Goal: Use online tool/utility: Utilize a website feature to perform a specific function

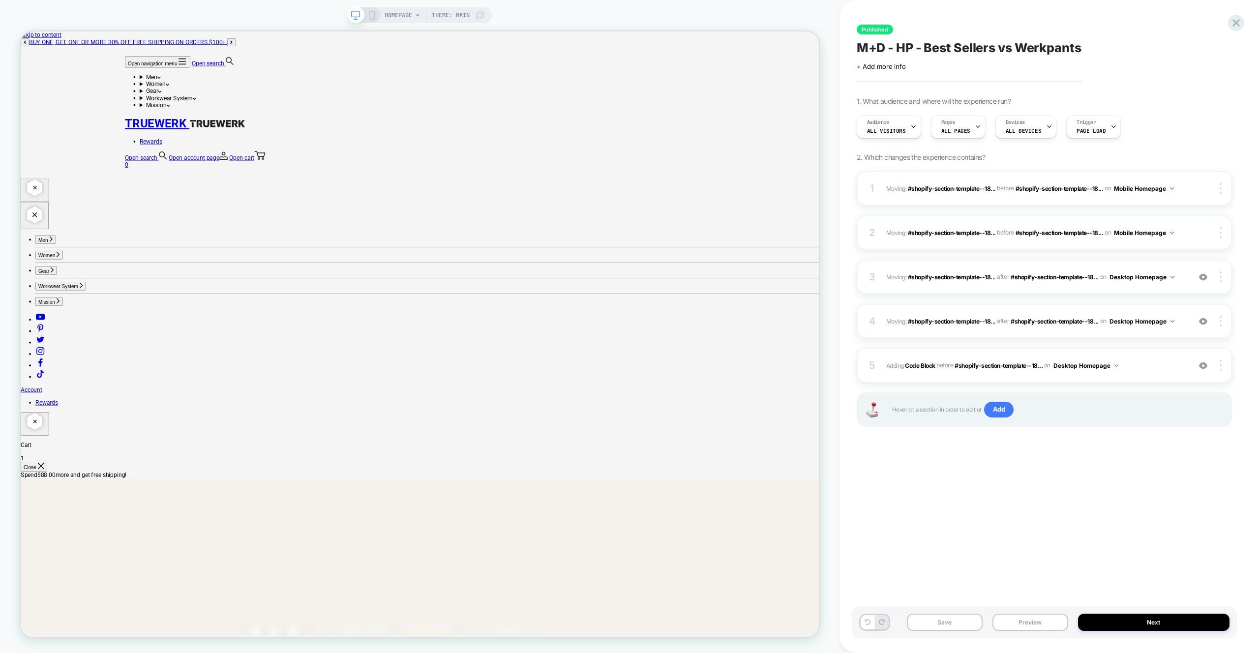
click at [1119, 480] on div "Published M+D - HP - Best Sellers vs Werkpants Click to edit experience details…" at bounding box center [1044, 326] width 385 height 633
click at [1183, 310] on div "4 Moving: #shopify-section-template--18... #shopify-section-template--183292240…" at bounding box center [1044, 321] width 375 height 34
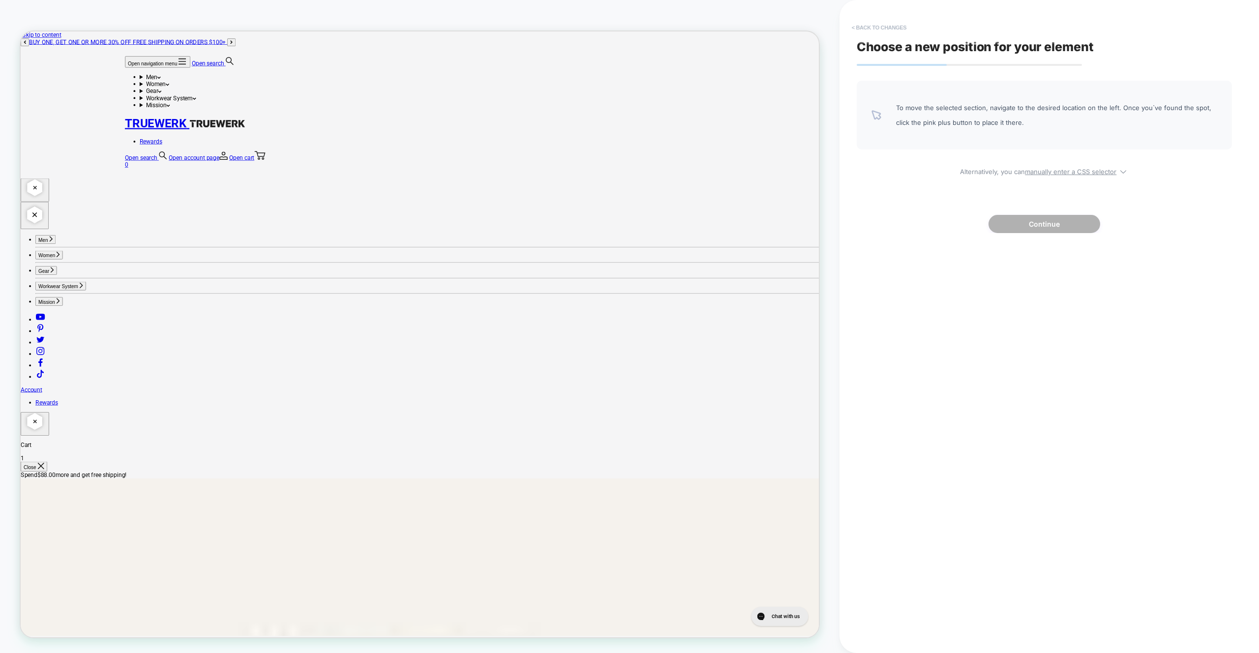
click at [884, 33] on button "< Back to changes" at bounding box center [879, 28] width 65 height 16
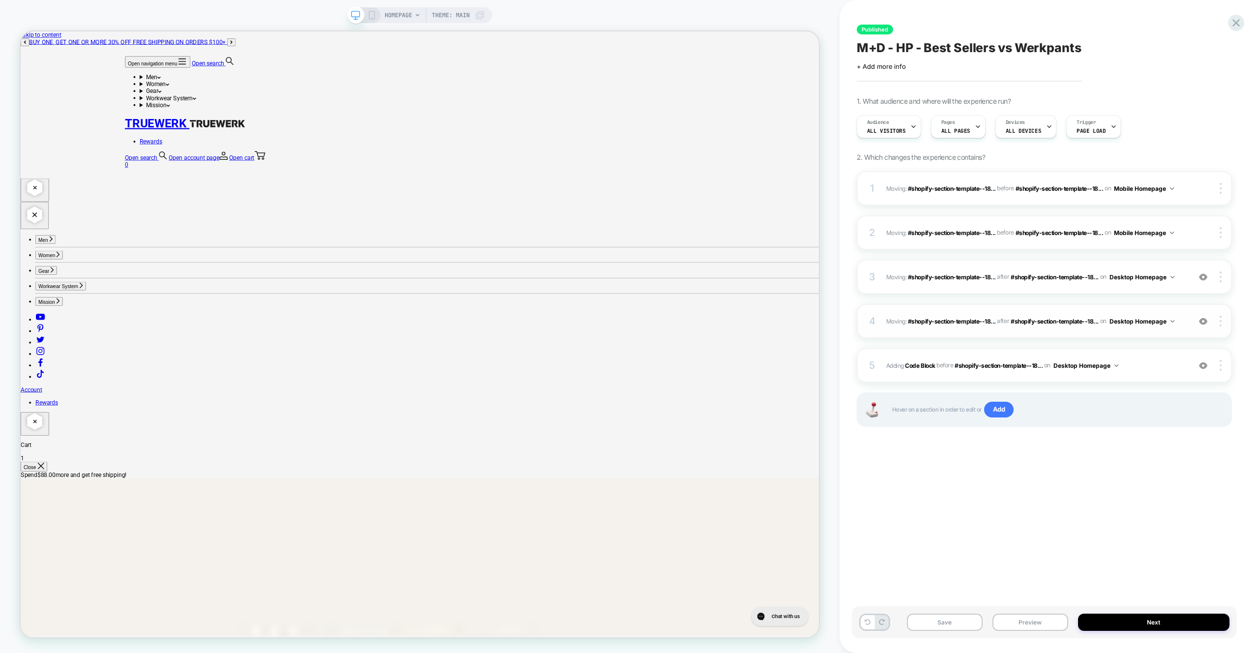
click at [959, 331] on div "4 Moving: #shopify-section-template--18... #shopify-section-template--183292240…" at bounding box center [1044, 321] width 375 height 34
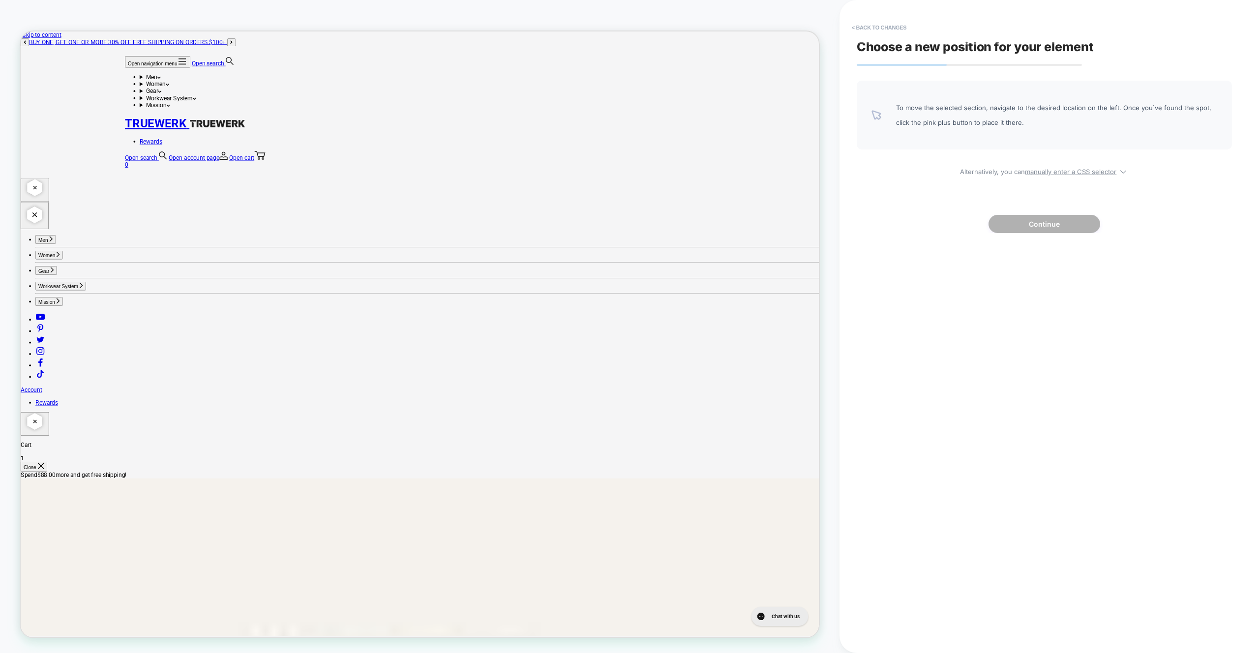
click at [891, 36] on div "Choose a new position for your element To move the selected section, navigate t…" at bounding box center [1044, 326] width 385 height 633
click at [890, 32] on button "< Back to changes" at bounding box center [879, 28] width 65 height 16
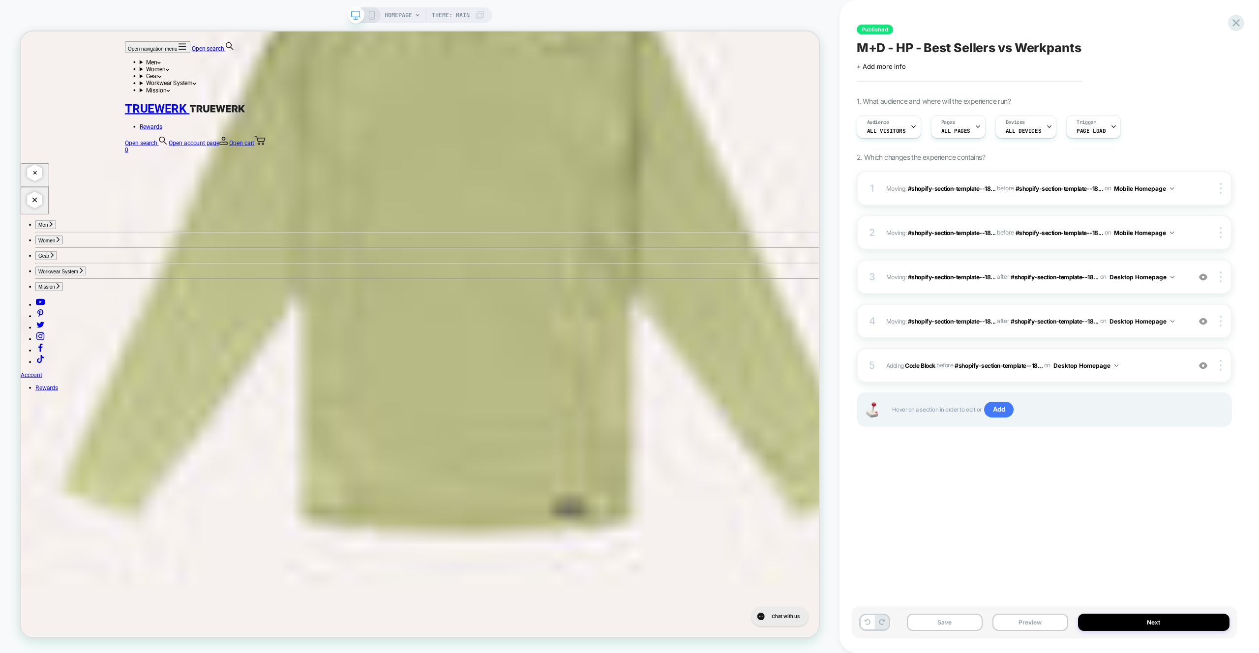
scroll to position [2696, 0]
drag, startPoint x: 1200, startPoint y: 319, endPoint x: 1200, endPoint y: 307, distance: 11.3
click at [1200, 319] on img at bounding box center [1203, 321] width 8 height 8
click at [1199, 279] on img at bounding box center [1203, 277] width 8 height 8
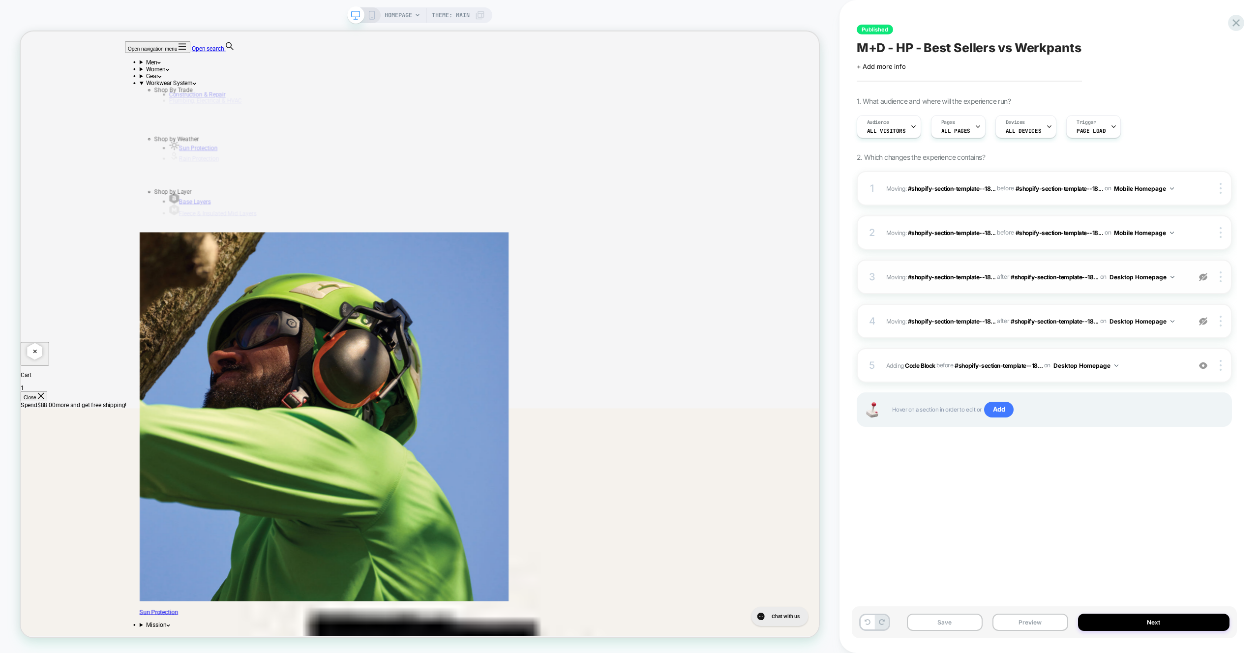
scroll to position [799, 0]
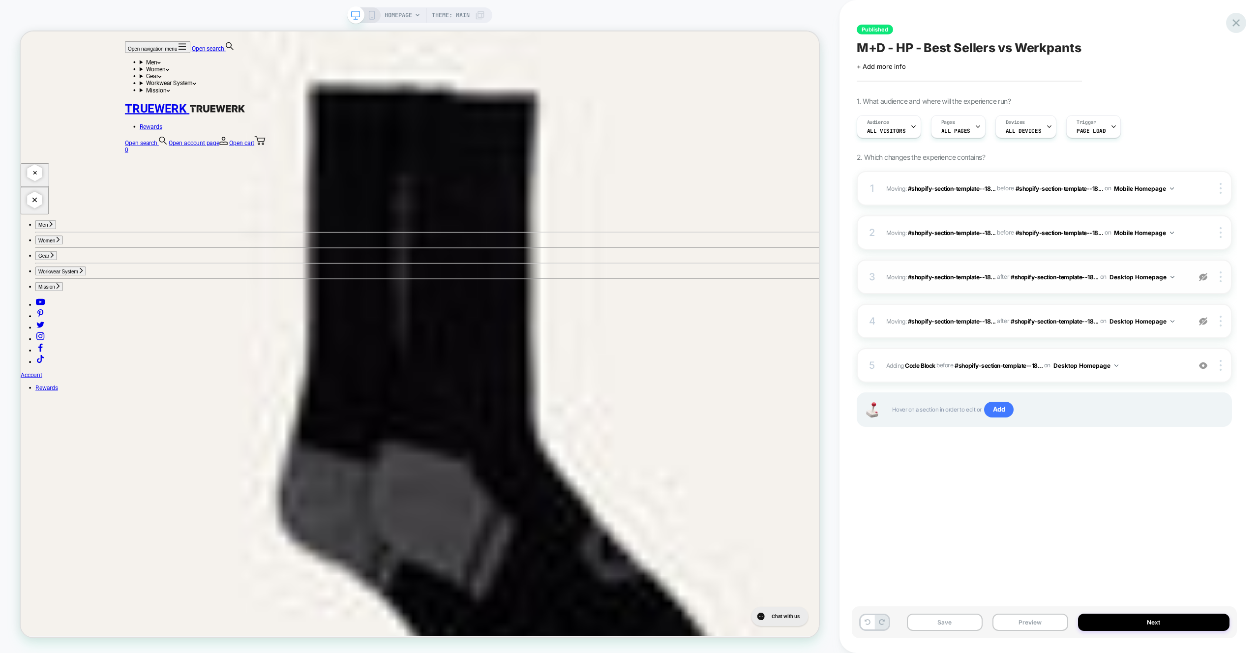
click at [1235, 25] on icon at bounding box center [1235, 22] width 13 height 13
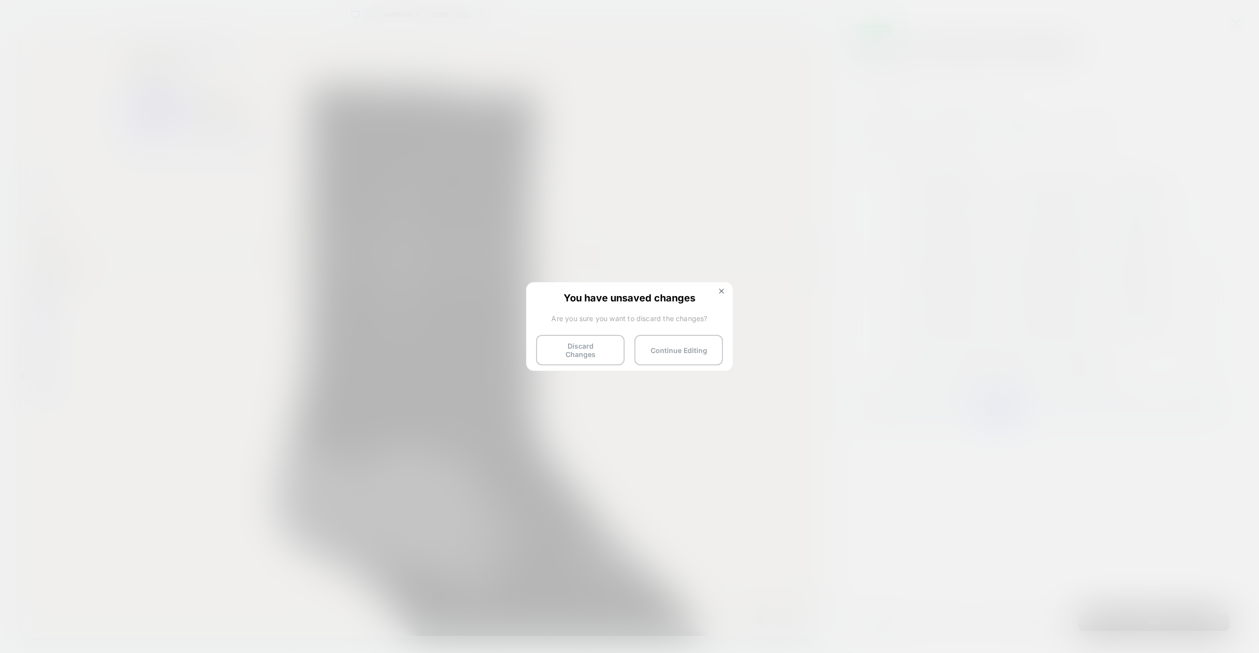
drag, startPoint x: 572, startPoint y: 358, endPoint x: 542, endPoint y: 354, distance: 30.9
click at [572, 358] on button "Discard Changes" at bounding box center [580, 350] width 89 height 30
